Goal: Task Accomplishment & Management: Manage account settings

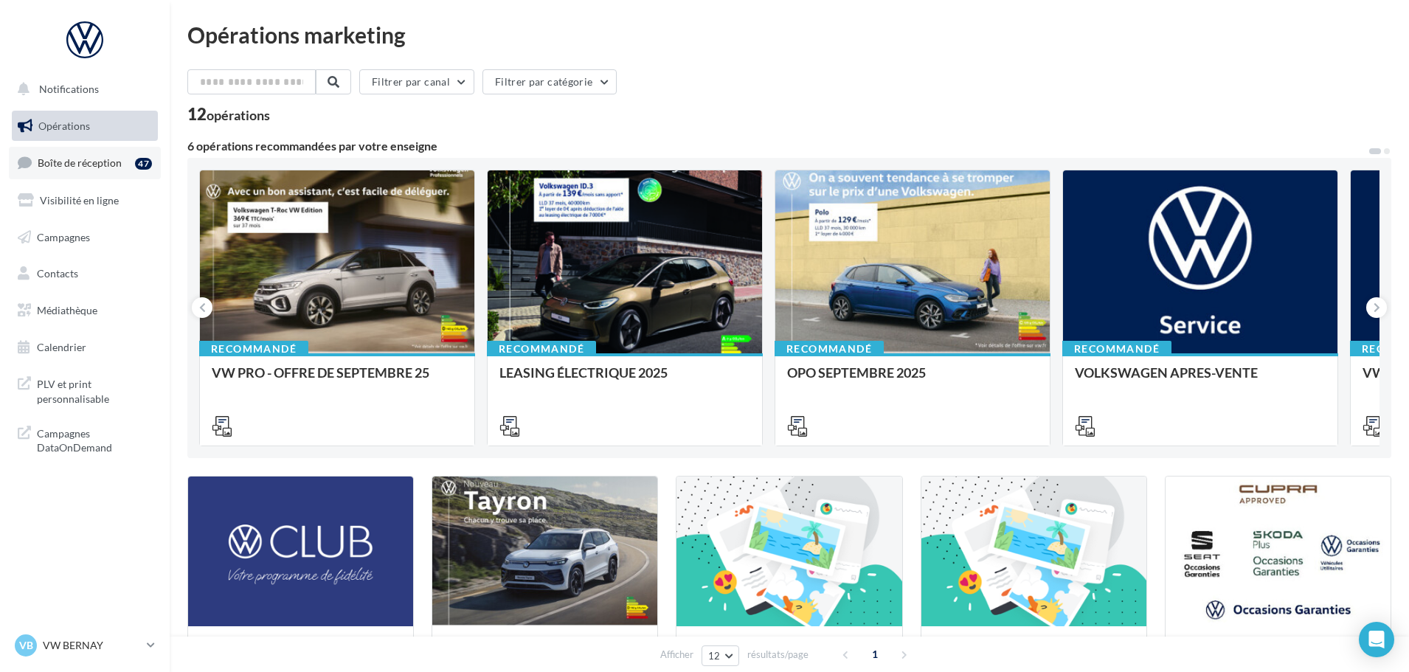
click at [88, 172] on link "Boîte de réception 47" at bounding box center [85, 163] width 152 height 32
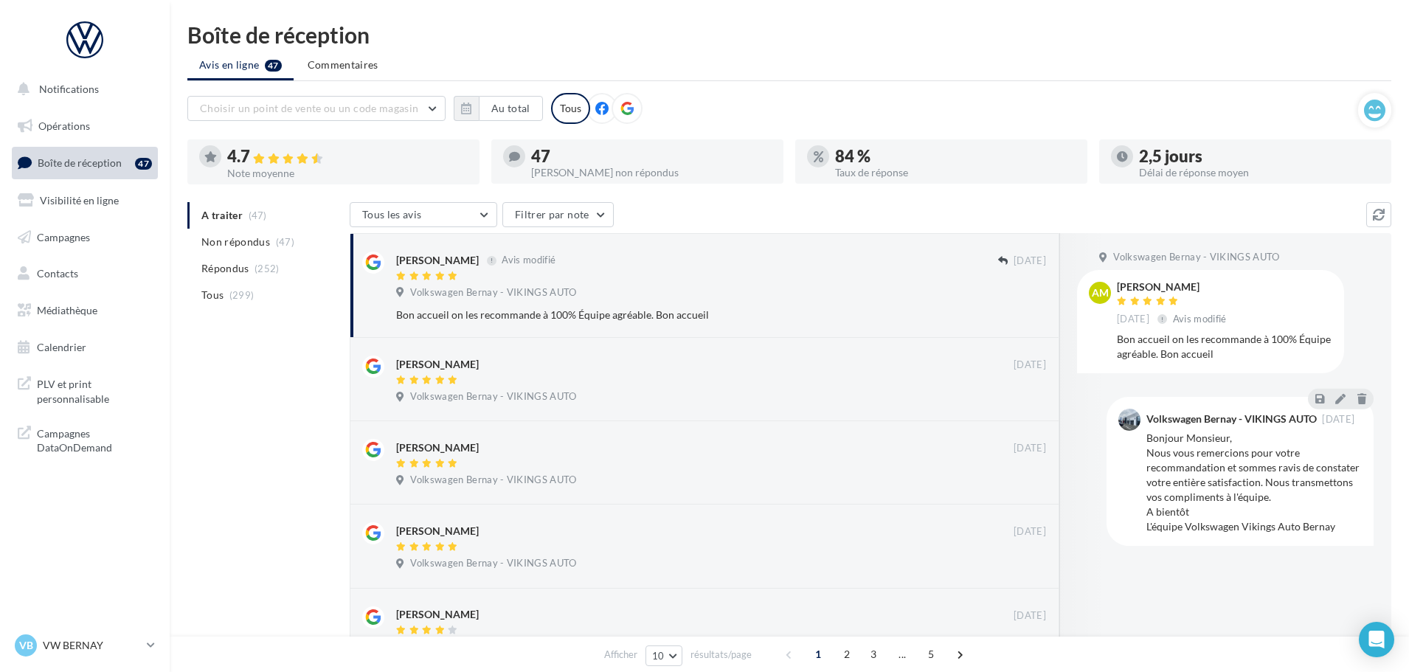
click at [226, 271] on span "Répondus" at bounding box center [225, 268] width 48 height 15
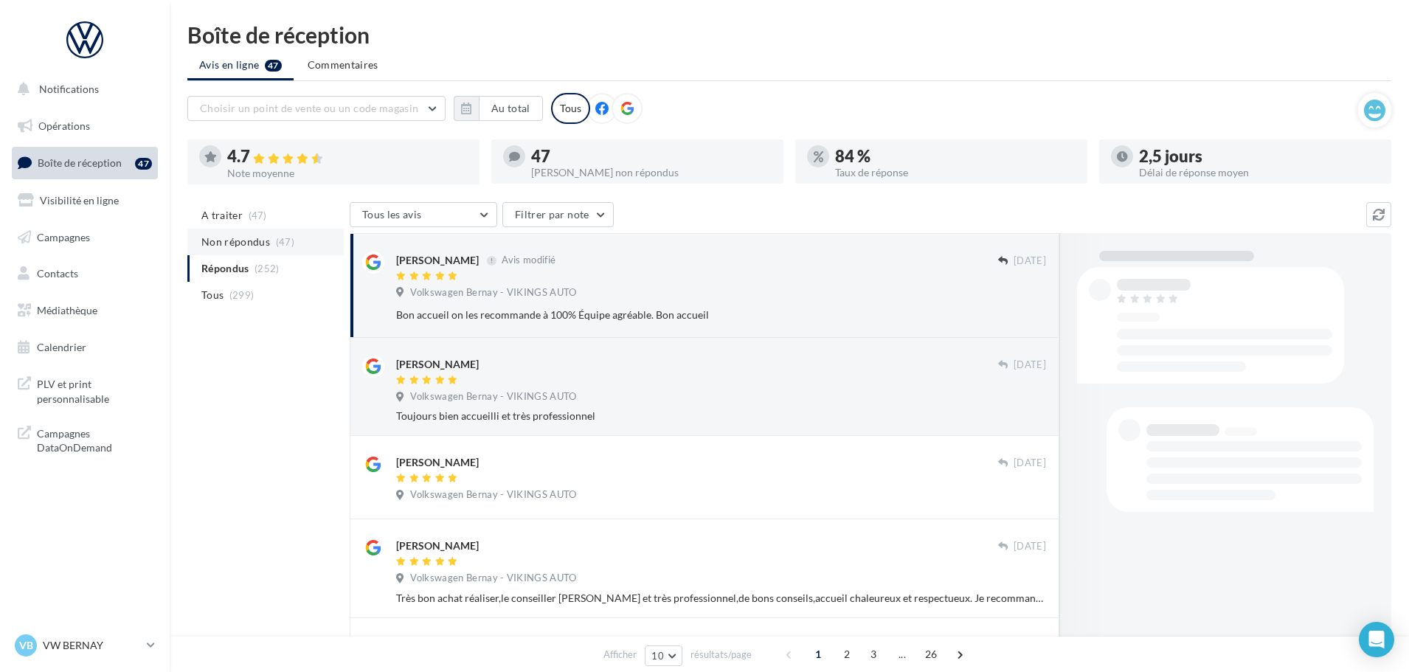
click at [230, 241] on span "Non répondus" at bounding box center [235, 242] width 69 height 15
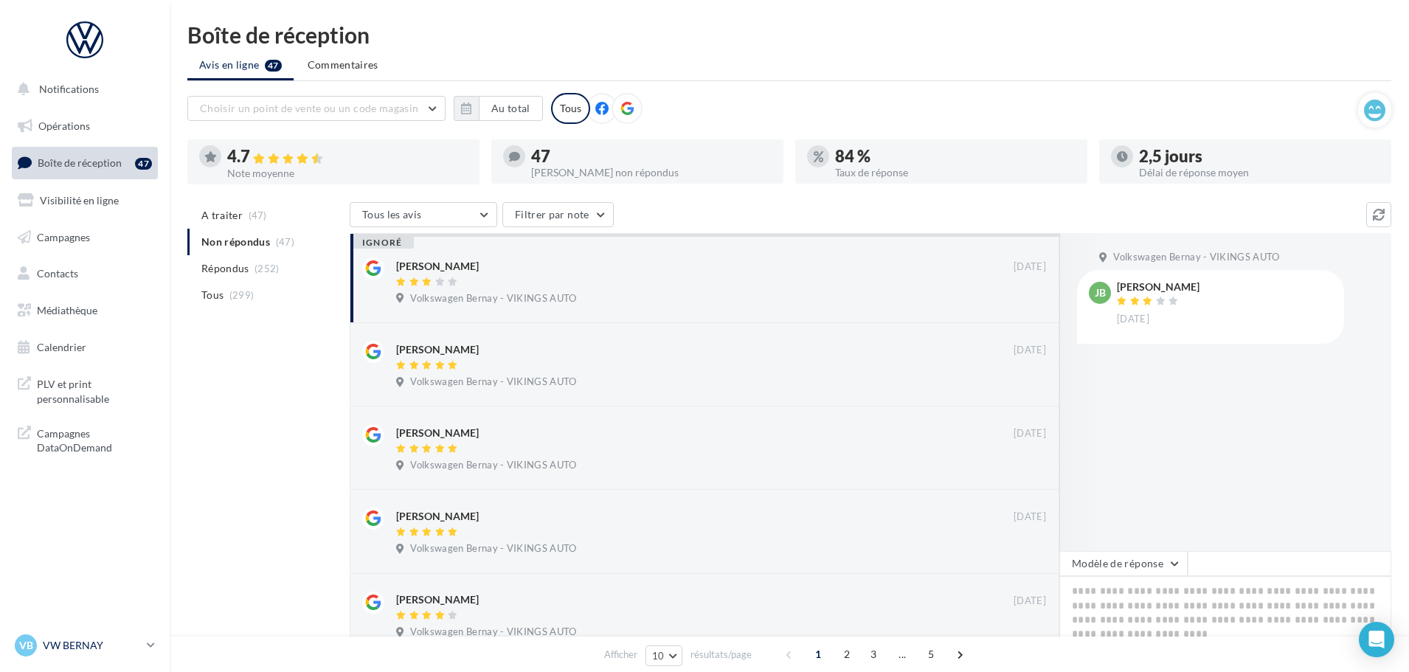
click at [69, 641] on p "VW BERNAY" at bounding box center [92, 645] width 98 height 15
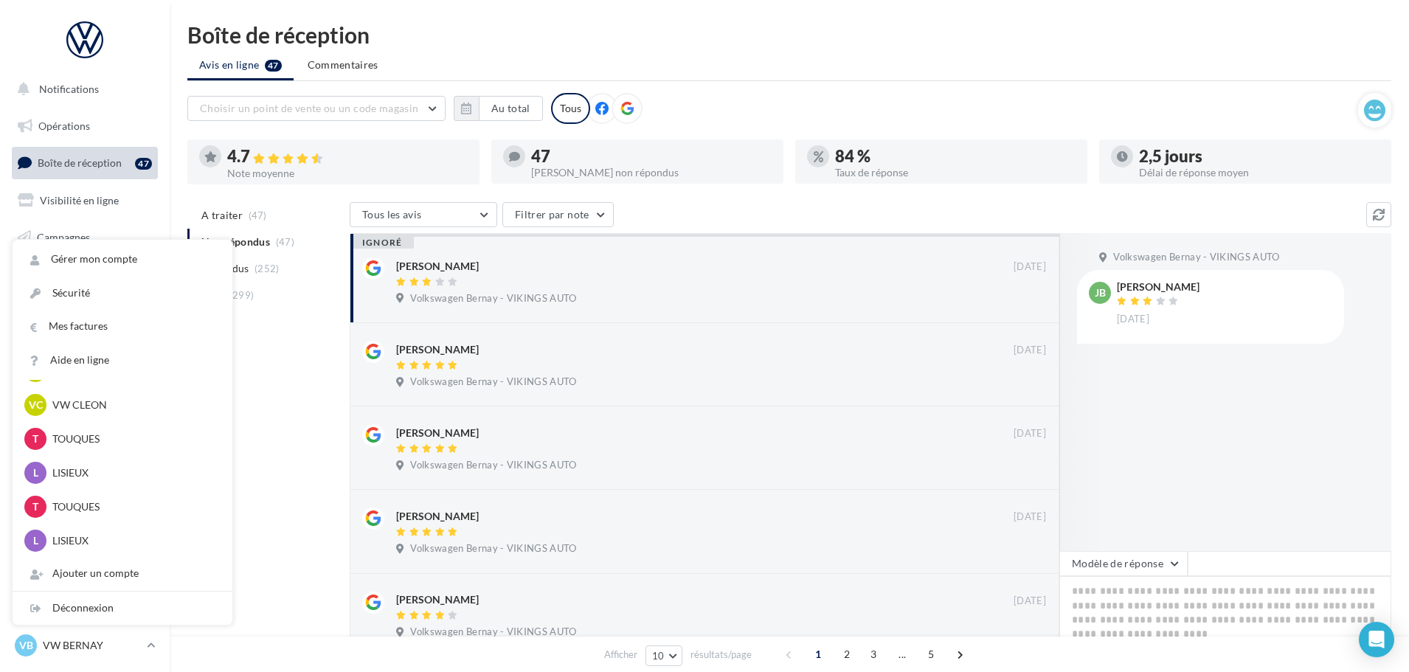
scroll to position [476, 0]
click at [78, 462] on div "L LISIEUX vu-lis-vau_old" at bounding box center [122, 472] width 196 height 22
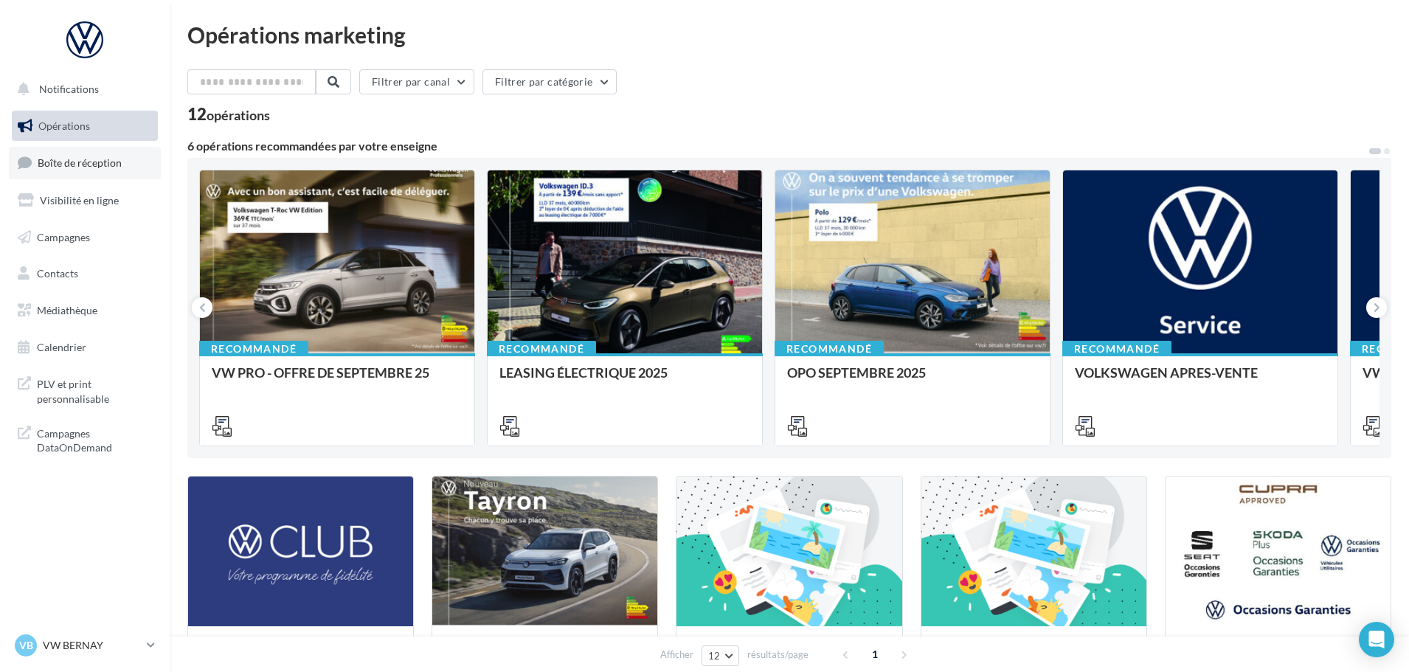
click at [77, 157] on span "Boîte de réception" at bounding box center [80, 162] width 84 height 13
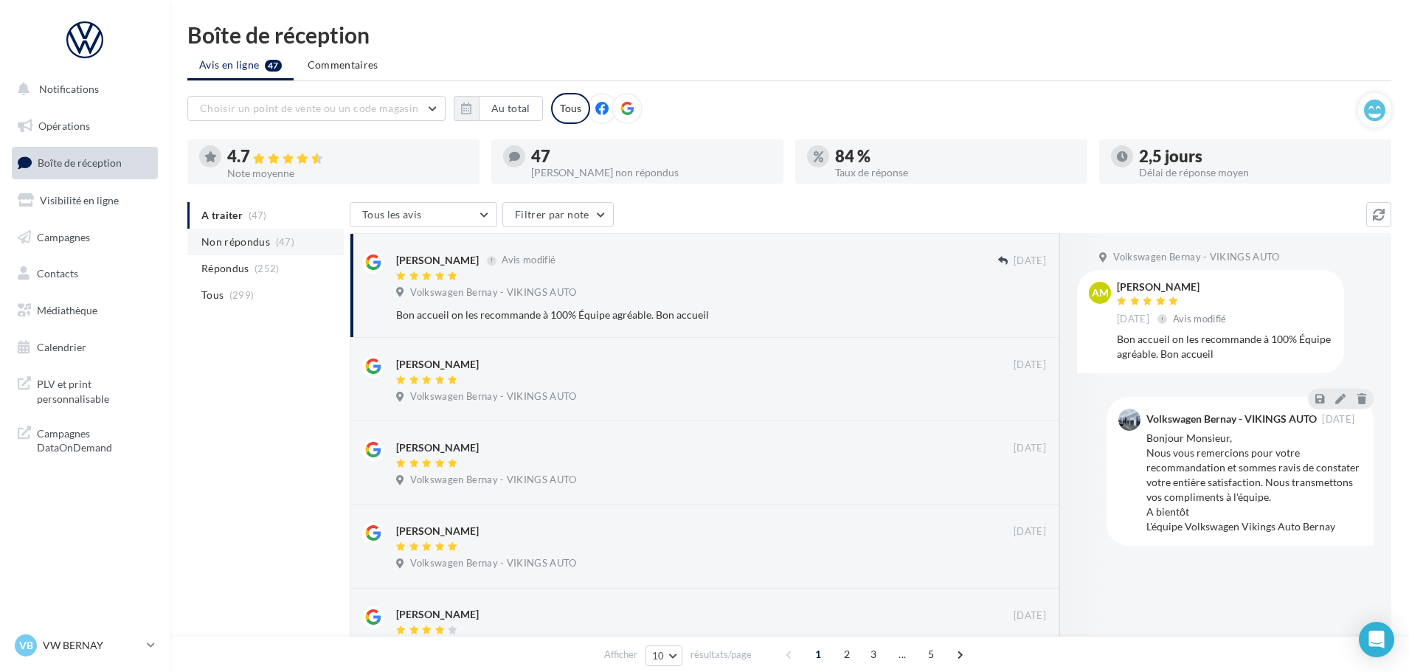
click at [255, 241] on span "Non répondus" at bounding box center [235, 242] width 69 height 15
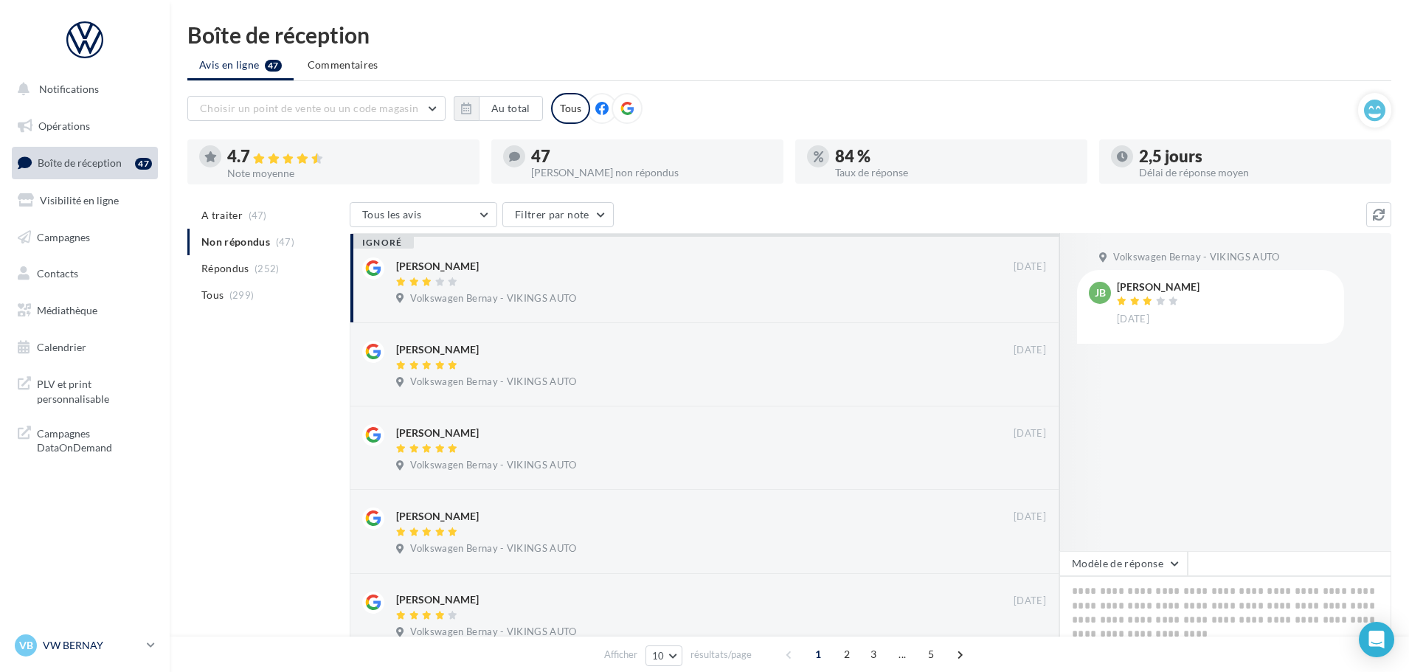
click at [69, 648] on p "VW BERNAY" at bounding box center [92, 645] width 98 height 15
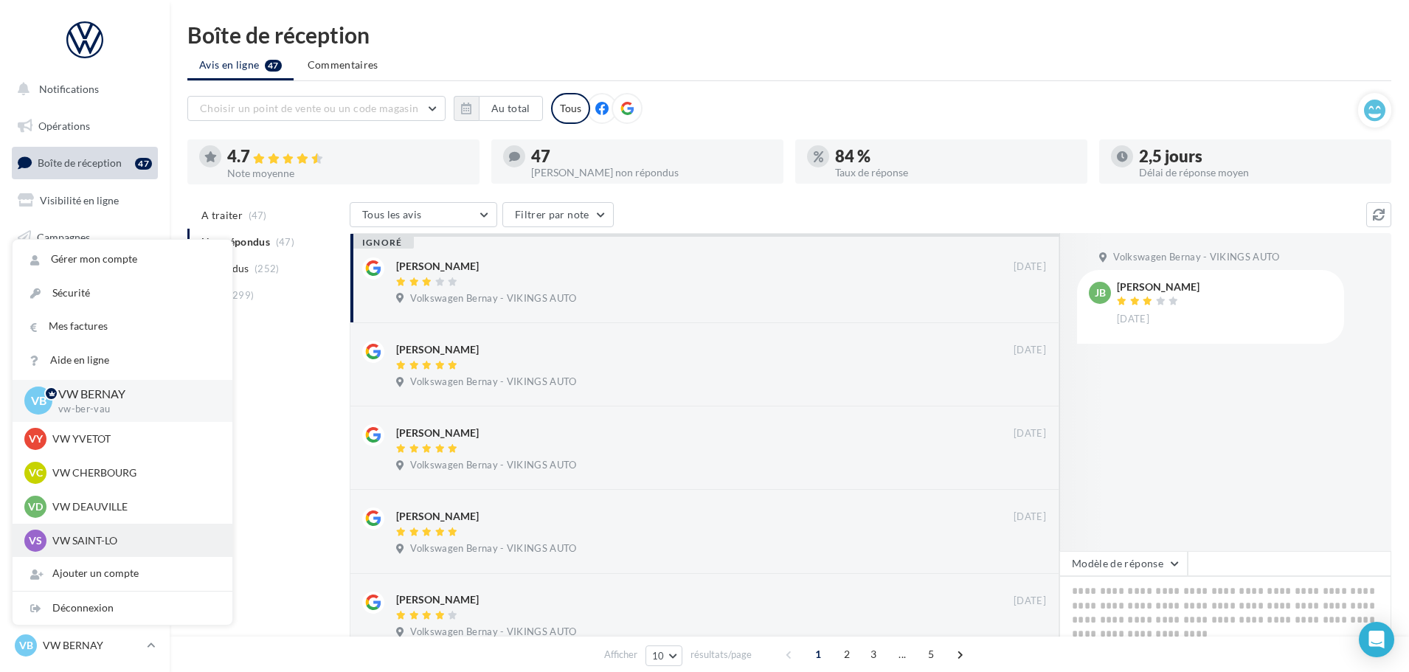
click at [103, 533] on p "VW SAINT-LO" at bounding box center [133, 540] width 162 height 15
